Goal: Transaction & Acquisition: Purchase product/service

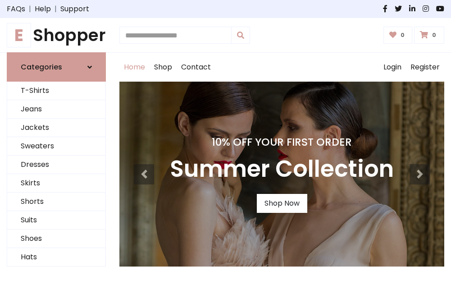
click at [225, 145] on h4 "10% Off Your First Order" at bounding box center [282, 142] width 224 height 13
click at [282, 203] on link "Shop Now" at bounding box center [282, 203] width 50 height 19
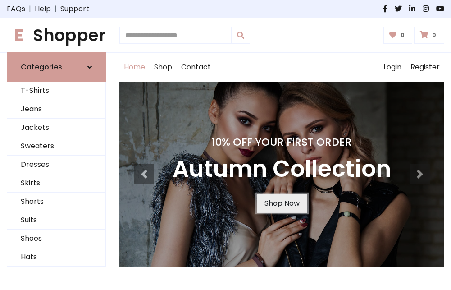
click at [282, 203] on link "Shop Now" at bounding box center [282, 203] width 50 height 19
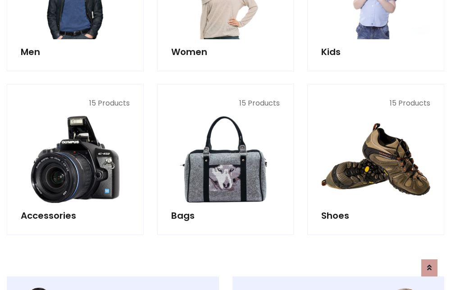
scroll to position [898, 0]
